Goal: Information Seeking & Learning: Learn about a topic

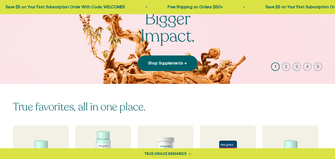
scroll to position [73, 0]
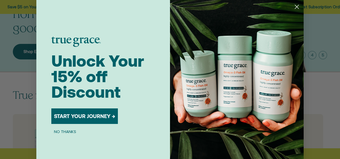
click at [295, 6] on icon "Close dialog" at bounding box center [297, 7] width 4 height 4
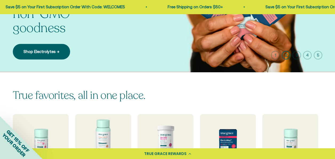
scroll to position [0, 0]
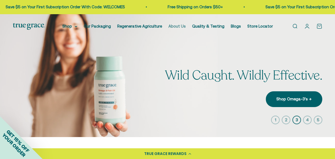
click at [180, 25] on link "About Us" at bounding box center [177, 26] width 17 height 5
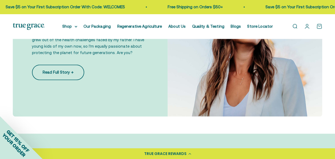
scroll to position [370, 0]
click at [63, 69] on link "Read Full Story →" at bounding box center [58, 71] width 52 height 15
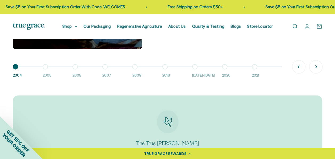
scroll to position [444, 0]
click at [317, 68] on button "Next" at bounding box center [316, 66] width 13 height 13
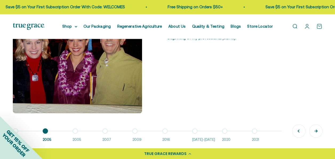
scroll to position [380, 0]
click at [76, 130] on button "Go to item 3 2005" at bounding box center [88, 135] width 30 height 11
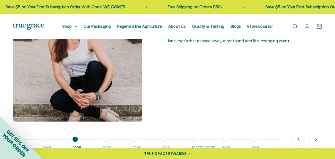
scroll to position [372, 0]
click at [104, 139] on button "Go to item 4 2007" at bounding box center [117, 144] width 30 height 11
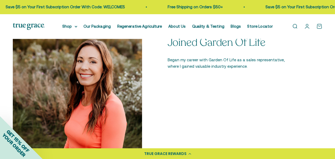
scroll to position [388, 0]
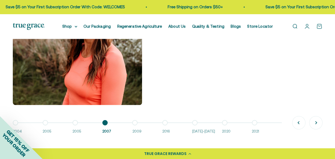
click at [101, 147] on div "2004 Dad’s Stage 4 Cancer Diagnosis While preparing to graduate from college, I…" at bounding box center [167, 63] width 335 height 176
click at [135, 123] on button "Go to item 5 2009" at bounding box center [147, 127] width 30 height 11
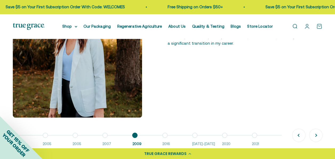
scroll to position [376, 0]
click at [166, 135] on button "Go to item 6 2016" at bounding box center [178, 140] width 30 height 11
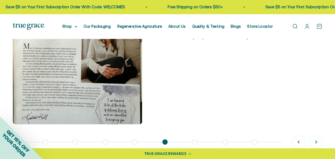
scroll to position [371, 0]
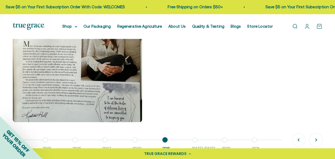
click at [194, 139] on button "Go to item 7 2016-2018" at bounding box center [207, 144] width 30 height 11
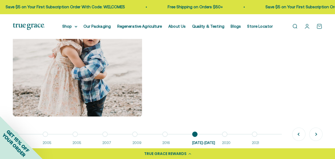
scroll to position [378, 0]
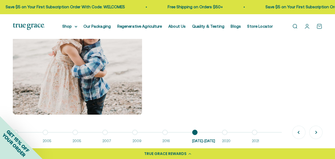
click at [225, 133] on button "Go to item 8 2020" at bounding box center [237, 137] width 30 height 11
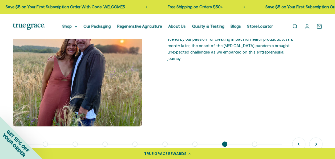
scroll to position [374, 0]
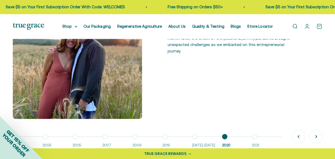
click at [255, 137] on button "Go to item 9 2021" at bounding box center [267, 141] width 30 height 11
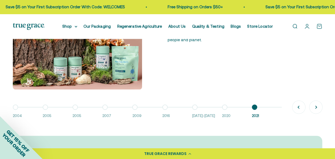
scroll to position [402, 0]
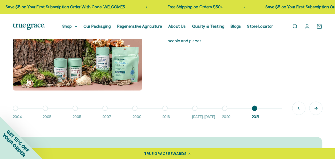
click at [319, 106] on button "Next" at bounding box center [316, 107] width 13 height 13
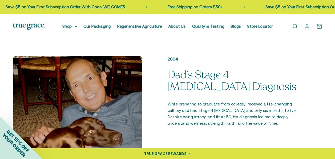
scroll to position [286, 0]
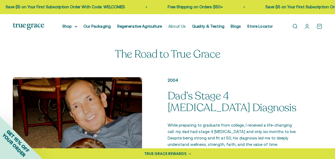
click at [177, 27] on link "About Us" at bounding box center [177, 26] width 17 height 5
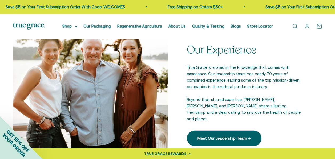
scroll to position [652, 0]
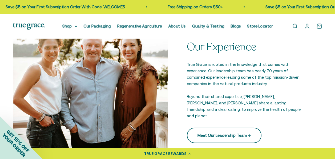
click at [222, 130] on link "Meet Our Leadership Team →" at bounding box center [224, 134] width 75 height 15
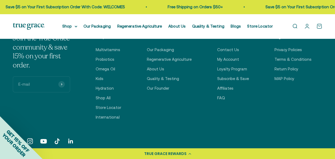
scroll to position [947, 0]
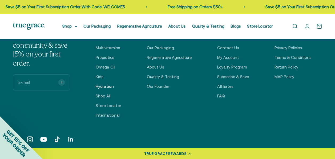
click at [109, 86] on link "Hydration" at bounding box center [105, 86] width 18 height 6
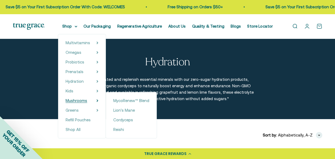
click at [80, 101] on span "Mushrooms" at bounding box center [77, 100] width 22 height 5
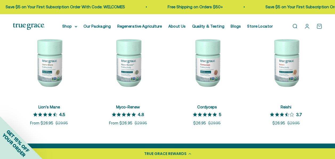
scroll to position [112, 0]
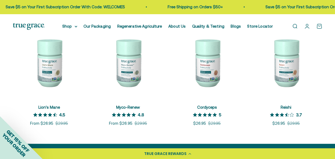
click at [55, 63] on img at bounding box center [49, 62] width 73 height 73
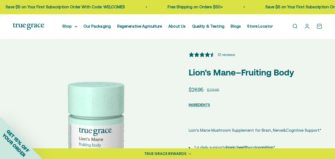
select select "3"
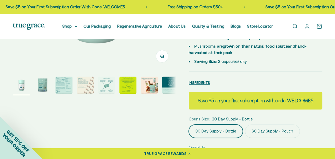
scroll to position [145, 0]
click at [202, 80] on span "INGREDIENTS" at bounding box center [199, 82] width 21 height 4
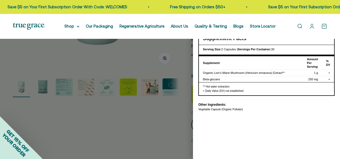
click at [174, 64] on div at bounding box center [170, 79] width 340 height 159
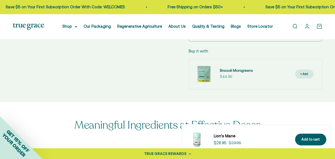
scroll to position [372, 0]
click at [236, 68] on span "Broccoli Microgreens" at bounding box center [236, 70] width 33 height 4
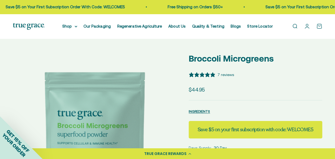
select select "3"
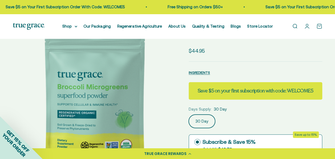
scroll to position [38, 0]
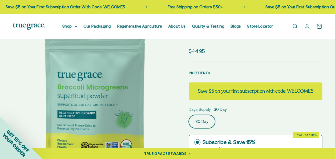
click at [199, 73] on span "INGREDIENTS" at bounding box center [199, 73] width 21 height 4
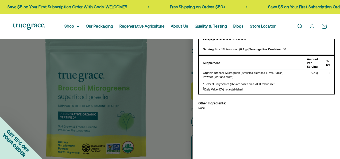
click at [171, 59] on div at bounding box center [170, 79] width 340 height 159
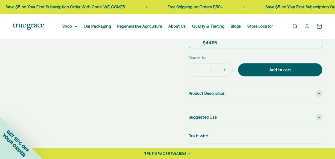
scroll to position [233, 0]
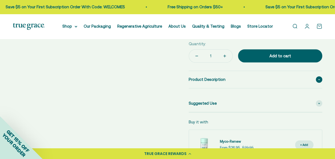
click at [319, 77] on span at bounding box center [319, 79] width 6 height 6
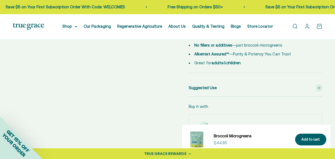
scroll to position [335, 0]
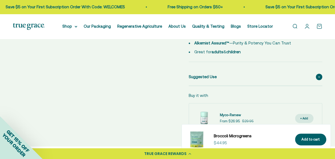
click at [317, 77] on span at bounding box center [319, 76] width 6 height 6
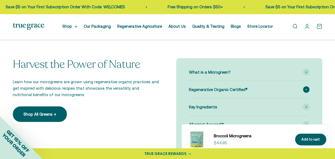
scroll to position [458, 0]
click at [310, 68] on div "What is a Microgreen?" at bounding box center [249, 71] width 121 height 17
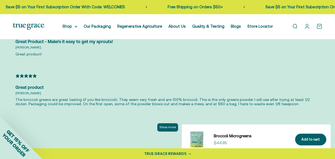
scroll to position [1329, 0]
click at [171, 123] on button "Show more" at bounding box center [167, 127] width 21 height 8
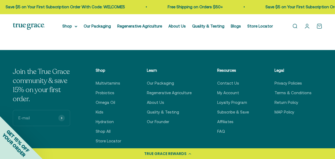
scroll to position [1792, 0]
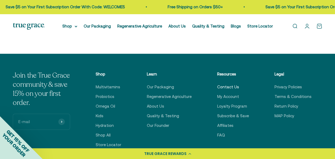
click at [227, 84] on link "Contact Us" at bounding box center [229, 87] width 22 height 6
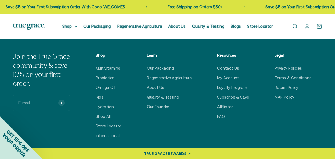
scroll to position [212, 0]
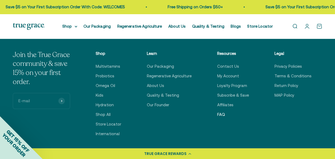
click at [224, 112] on link "FAQ" at bounding box center [222, 114] width 8 height 6
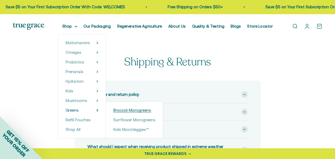
click at [129, 109] on span "Broccoli Microgreens" at bounding box center [132, 110] width 38 height 5
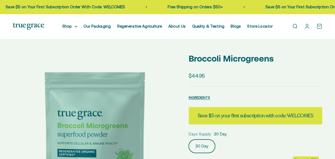
select select "3"
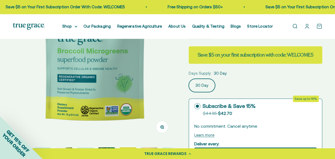
scroll to position [80, 0]
